Goal: Task Accomplishment & Management: Complete application form

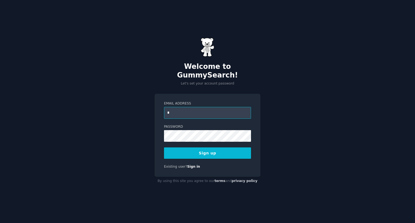
type input "**********"
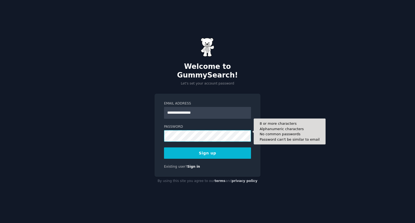
click at [164, 148] on button "Sign up" at bounding box center [207, 153] width 87 height 11
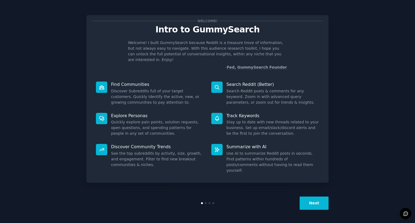
click at [312, 199] on button "Next" at bounding box center [314, 203] width 29 height 13
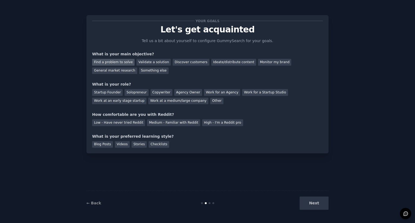
click at [117, 64] on div "Find a problem to solve" at bounding box center [113, 62] width 42 height 7
click at [145, 63] on div "Validate a solution" at bounding box center [154, 62] width 34 height 7
click at [126, 62] on div "Find a problem to solve" at bounding box center [113, 62] width 42 height 7
click at [133, 93] on div "Solopreneur" at bounding box center [137, 92] width 24 height 7
click at [161, 122] on div "Medium - Familiar with Reddit" at bounding box center [173, 123] width 53 height 7
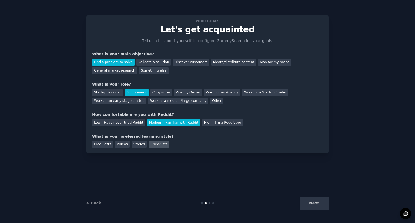
click at [149, 146] on div "Checklists" at bounding box center [159, 144] width 21 height 7
click at [312, 198] on button "Next" at bounding box center [314, 203] width 29 height 13
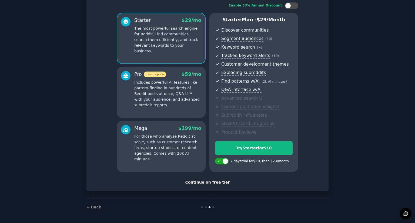
scroll to position [36, 0]
click at [207, 180] on div "Continue on free tier" at bounding box center [207, 183] width 231 height 6
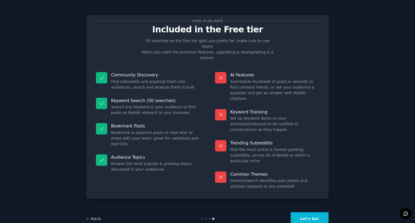
click at [307, 213] on button "Let's Go!" at bounding box center [310, 219] width 38 height 13
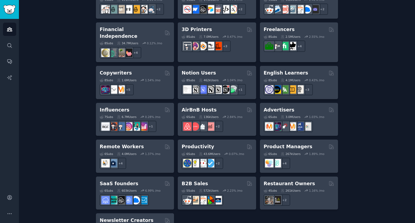
scroll to position [400, 0]
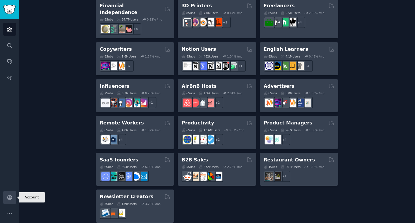
click at [7, 199] on icon "Sidebar" at bounding box center [9, 198] width 4 height 4
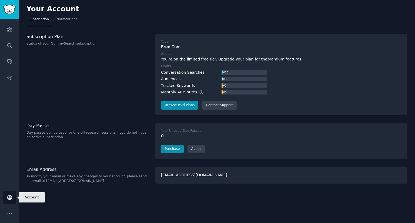
click at [7, 199] on icon "Sidebar" at bounding box center [9, 198] width 4 height 4
